Goal: Transaction & Acquisition: Purchase product/service

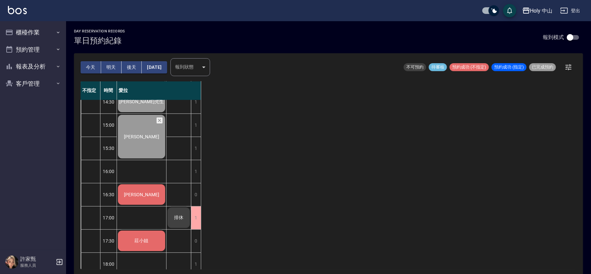
scroll to position [109, 0]
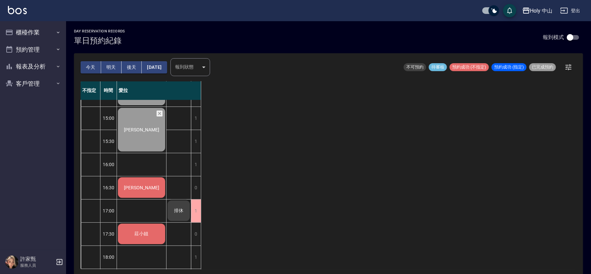
click at [130, 60] on div "[PERSON_NAME]" at bounding box center [141, 37] width 49 height 46
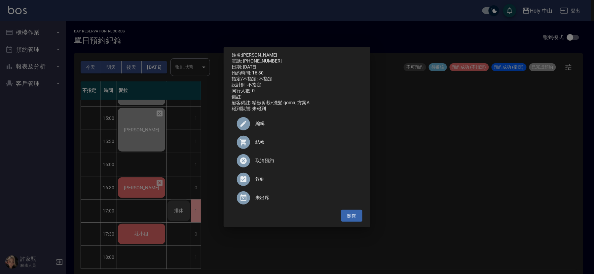
click at [262, 145] on span "結帳" at bounding box center [306, 141] width 102 height 7
click at [416, 142] on div "姓名: 陳先生 電話: 0983381690 日期: 2025/08/21 預約時間: 16:30 指定/不指定: 不指定 設計師: 不指定 同行人數: 0 …" at bounding box center [297, 137] width 594 height 274
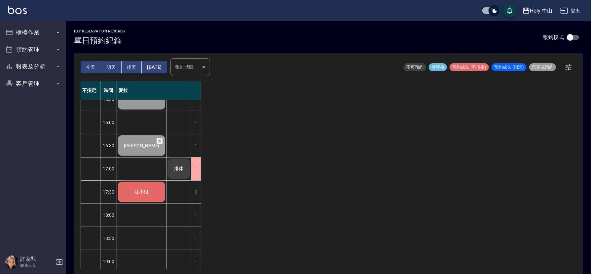
scroll to position [208, 0]
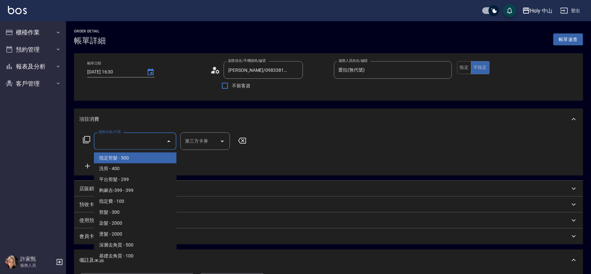
click at [144, 140] on input "服務名稱/代號" at bounding box center [130, 141] width 67 height 12
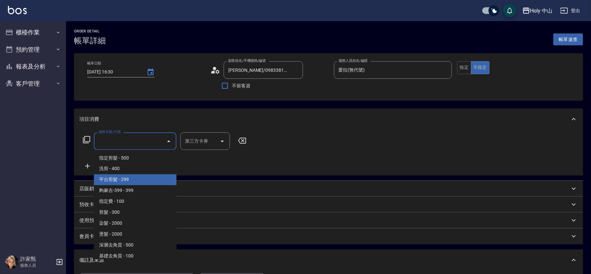
click at [127, 176] on span "平台剪髮 - 299" at bounding box center [135, 179] width 83 height 11
type input "平台剪髮(4)"
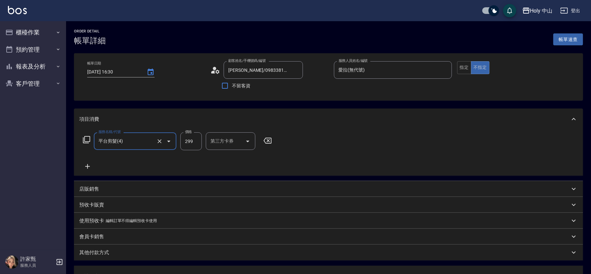
click at [225, 143] on div "第三方卡券 第三方卡券" at bounding box center [231, 141] width 50 height 18
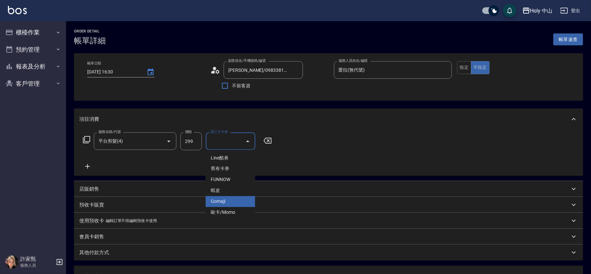
click at [242, 201] on span "Gomaji" at bounding box center [231, 201] width 50 height 11
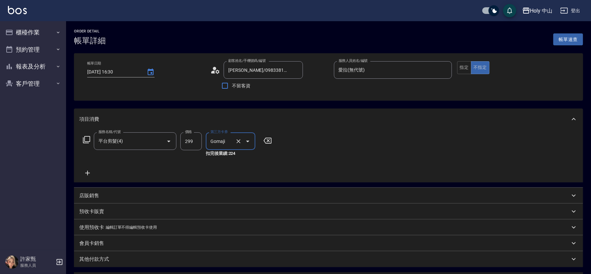
type input "Gomaji"
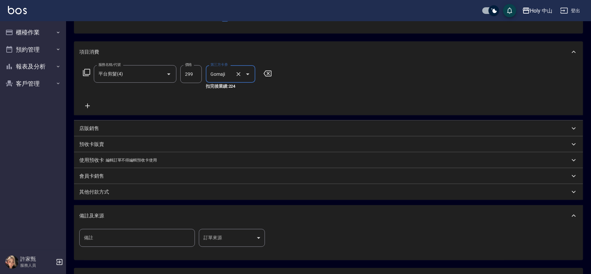
scroll to position [99, 0]
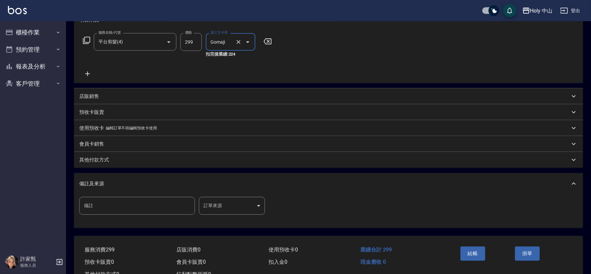
click at [218, 203] on body "Holy 中山 登出 櫃檯作業 打帳單 帳單列表 營業儀表板 現場電腦打卡 預約管理 預約管理 單日預約紀錄 單週預約紀錄 報表及分析 報表目錄 店家日報表 …" at bounding box center [295, 98] width 591 height 395
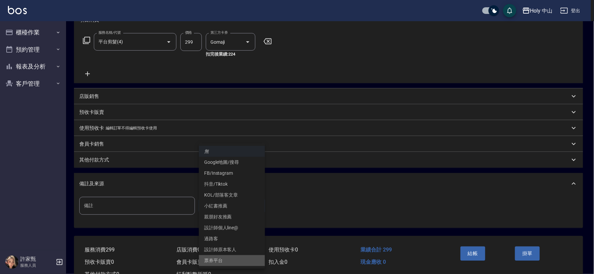
click at [232, 262] on li "票券平台" at bounding box center [232, 260] width 66 height 11
type input "票券平台"
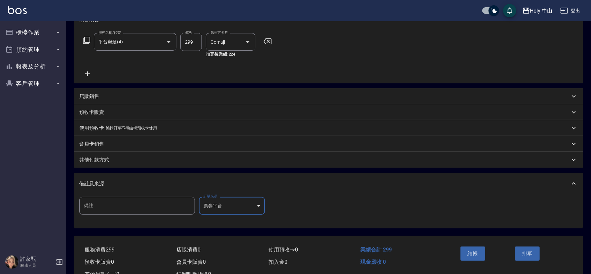
scroll to position [0, 0]
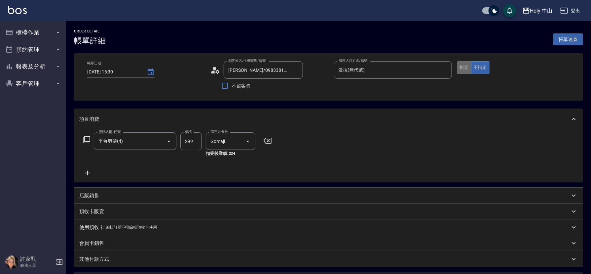
drag, startPoint x: 466, startPoint y: 64, endPoint x: 466, endPoint y: 68, distance: 3.7
click at [466, 64] on button "指定" at bounding box center [464, 67] width 14 height 13
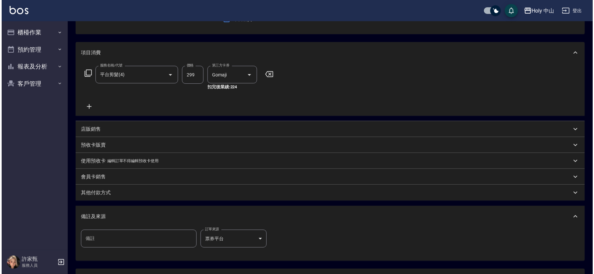
scroll to position [124, 0]
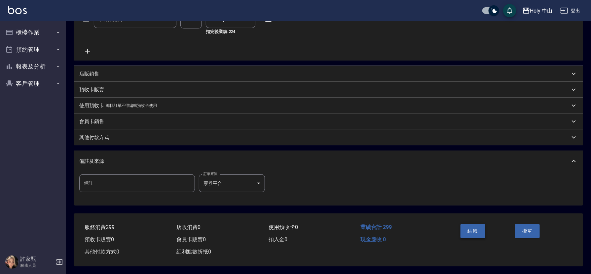
click at [471, 226] on button "結帳" at bounding box center [473, 231] width 25 height 14
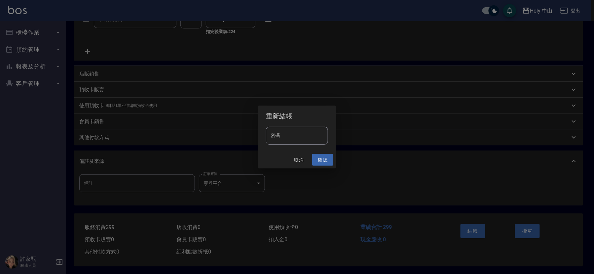
click at [321, 161] on button "確認" at bounding box center [322, 160] width 21 height 12
